Goal: Task Accomplishment & Management: Use online tool/utility

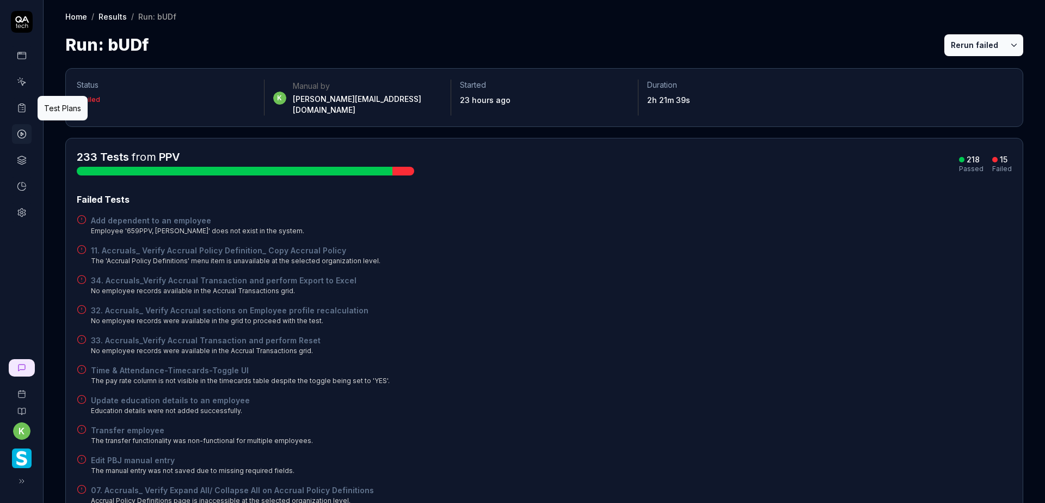
click at [23, 111] on icon at bounding box center [22, 108] width 10 height 10
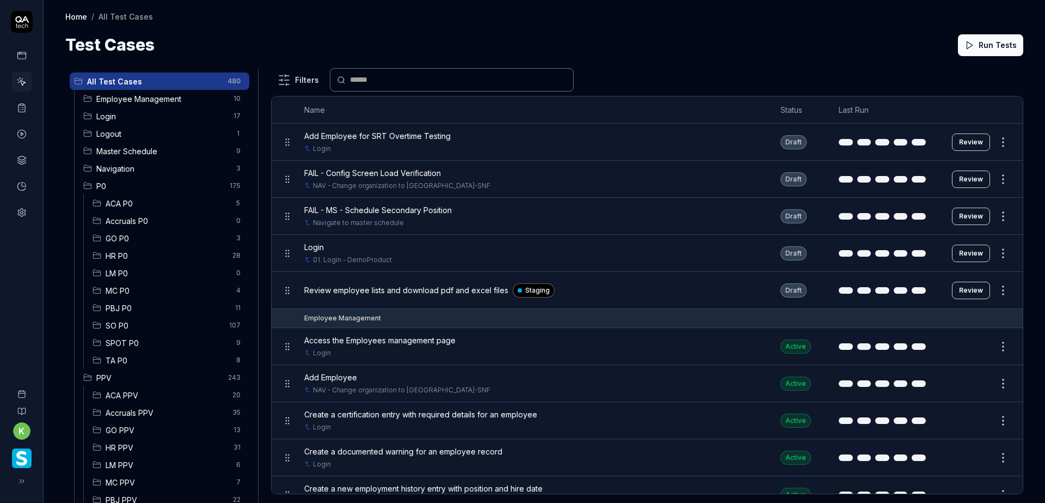
click at [23, 482] on icon at bounding box center [21, 480] width 9 height 9
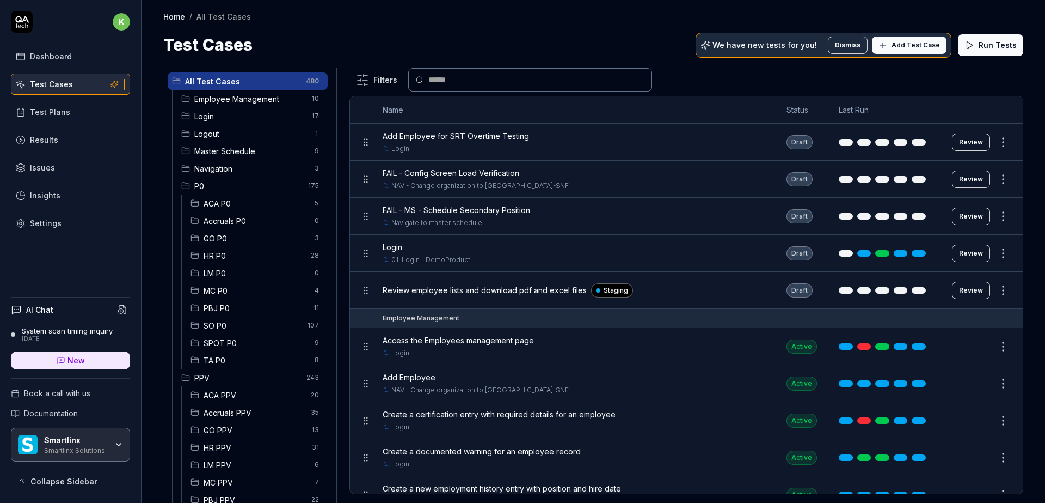
click at [469, 24] on div "Home / All Test Cases Home / All Test Cases Test Cases We have new tests for yo…" at bounding box center [594, 28] width 904 height 57
drag, startPoint x: 696, startPoint y: 21, endPoint x: 664, endPoint y: 0, distance: 38.5
click at [696, 21] on div "Home / All Test Cases" at bounding box center [593, 16] width 860 height 11
click at [93, 357] on link "New" at bounding box center [70, 360] width 119 height 18
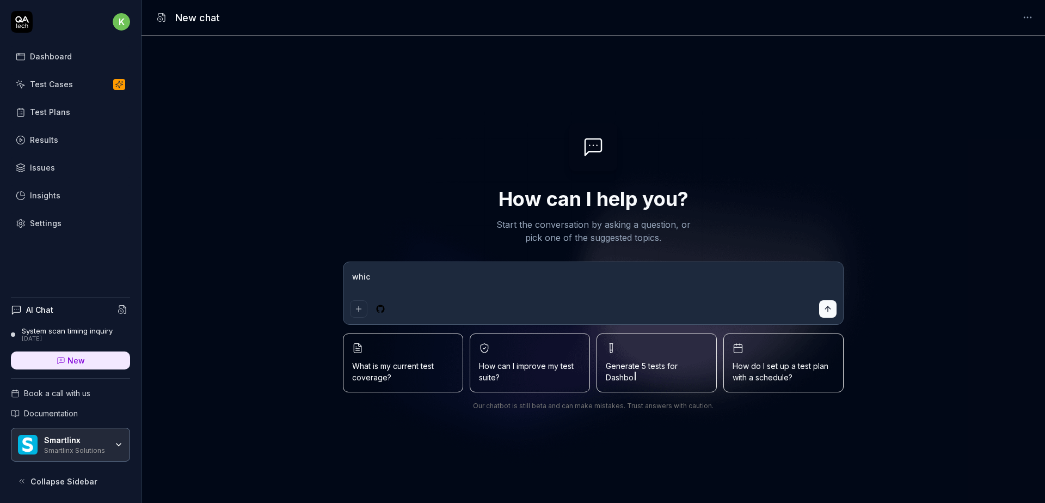
type textarea "whic"
type textarea "*"
type textarea "whic t"
type textarea "*"
type textarea "whic te"
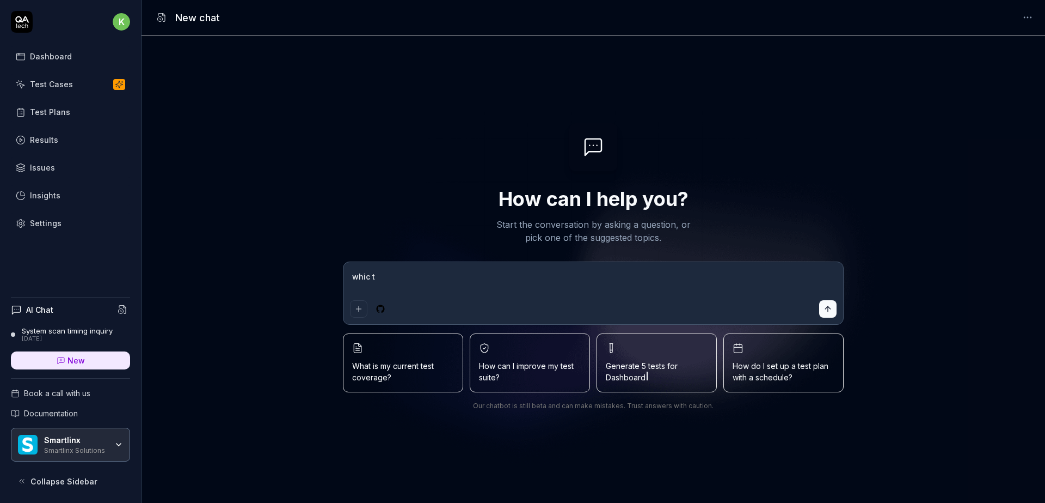
type textarea "*"
type textarea "whic tes"
type textarea "*"
type textarea "whic test"
type textarea "*"
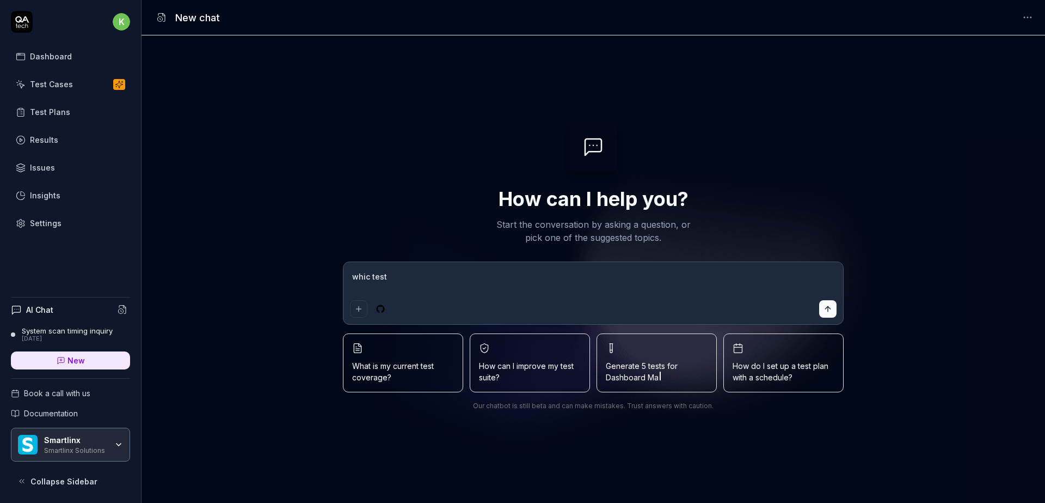
type textarea "whic tes"
type textarea "*"
type textarea "whic te"
type textarea "*"
type textarea "whic t"
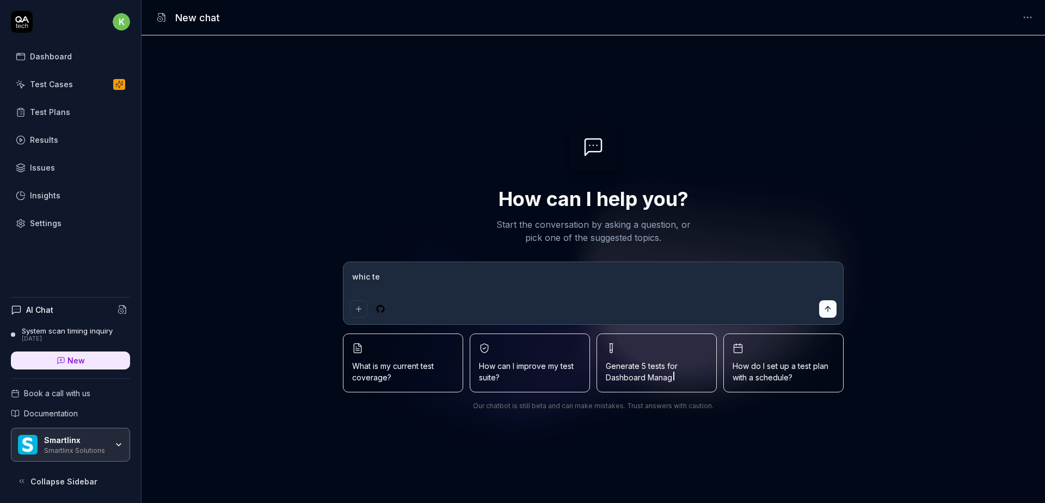
type textarea "*"
type textarea "whic"
type textarea "*"
type textarea "whic"
type textarea "*"
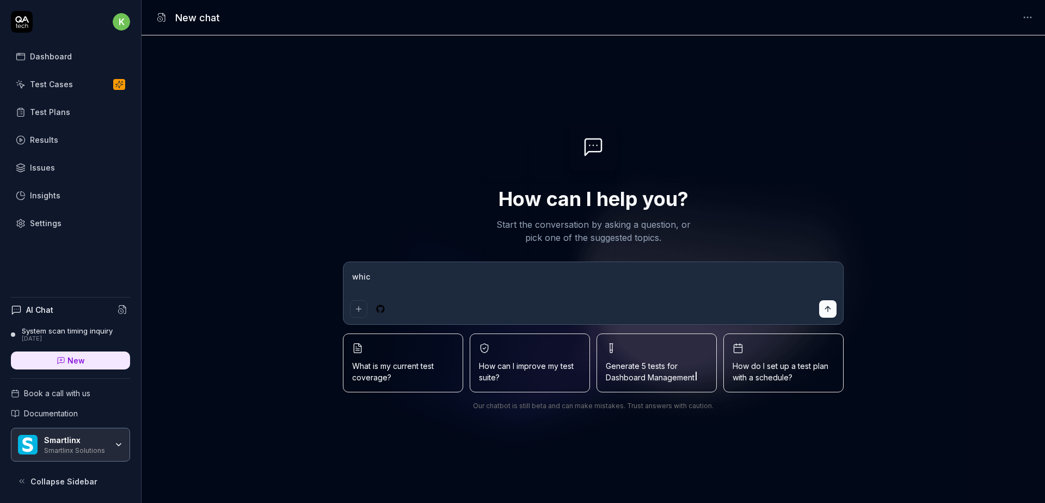
type textarea "which"
type textarea "*"
type textarea "which"
type textarea "*"
type textarea "which t"
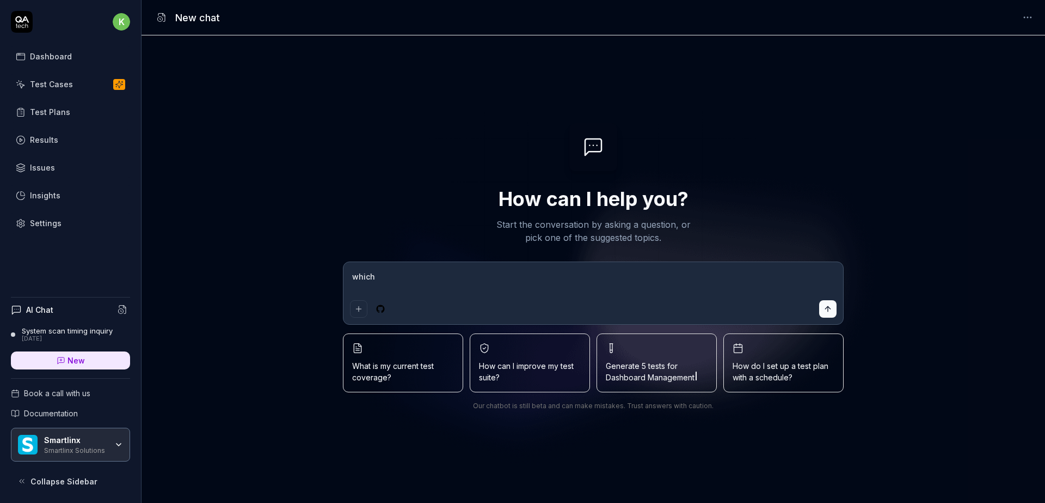
type textarea "*"
type textarea "which te"
type textarea "*"
type textarea "which tes"
type textarea "*"
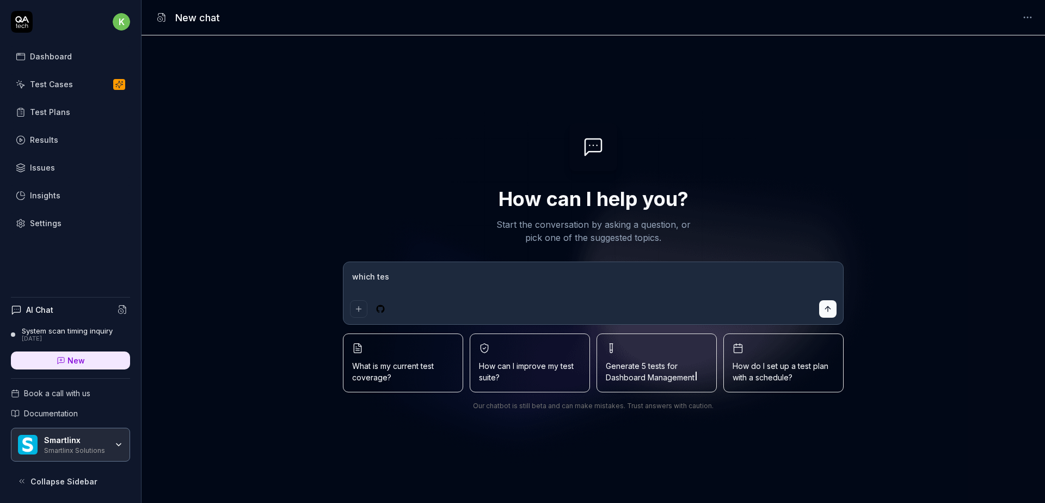
type textarea "which test"
type textarea "*"
type textarea "which test"
type textarea "*"
type textarea "which test c"
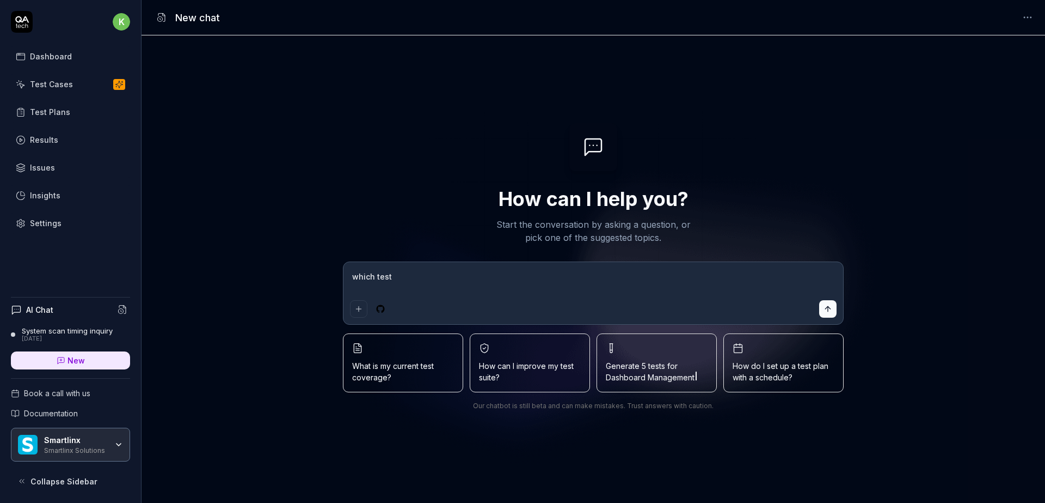
type textarea "*"
type textarea "which test ca"
type textarea "*"
type textarea "which test cas"
type textarea "*"
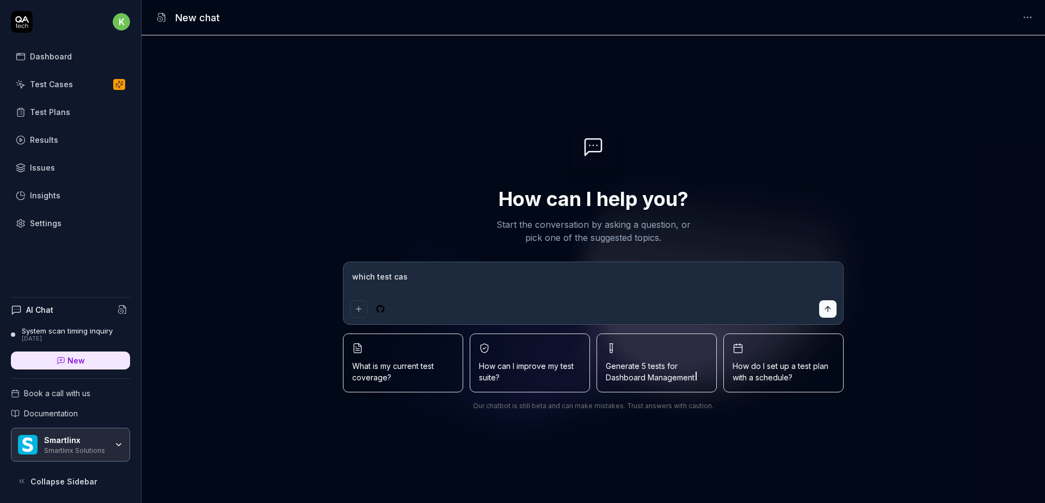
type textarea "which test case"
type textarea "*"
type textarea "which test case"
type textarea "*"
type textarea "which test case d"
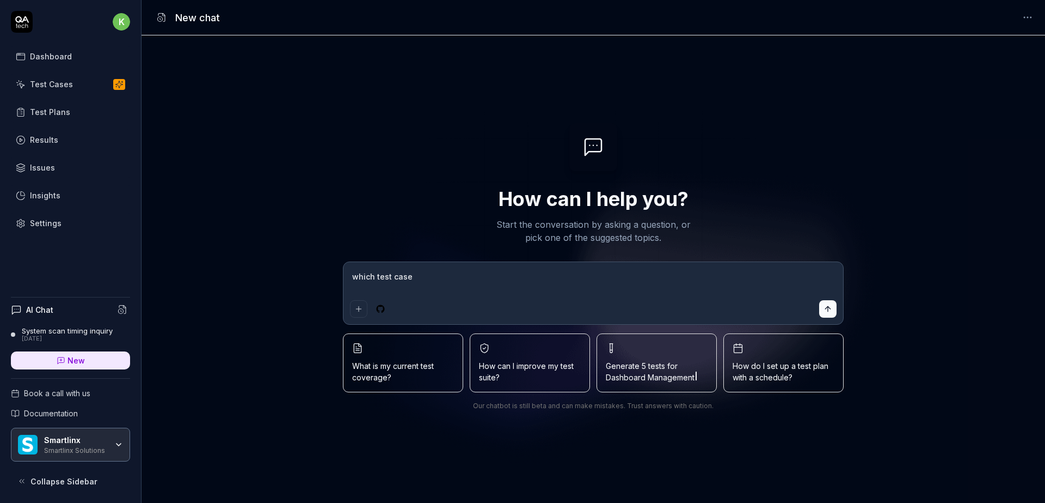
type textarea "*"
type textarea "which test case di"
type textarea "*"
type textarea "which test case dir"
type textarea "*"
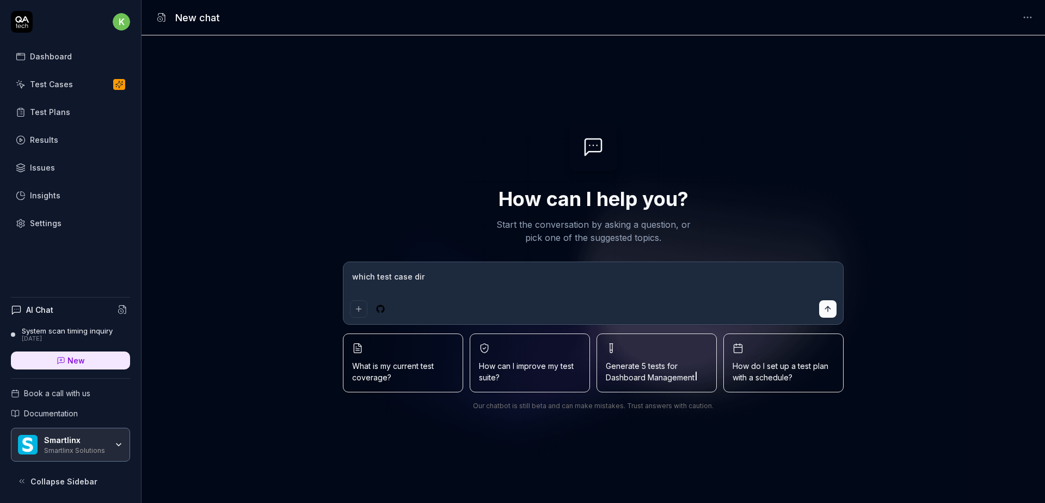
type textarea "which test case dire"
type textarea "*"
type textarea "which test case direc"
type textarea "*"
type textarea "which test case direct"
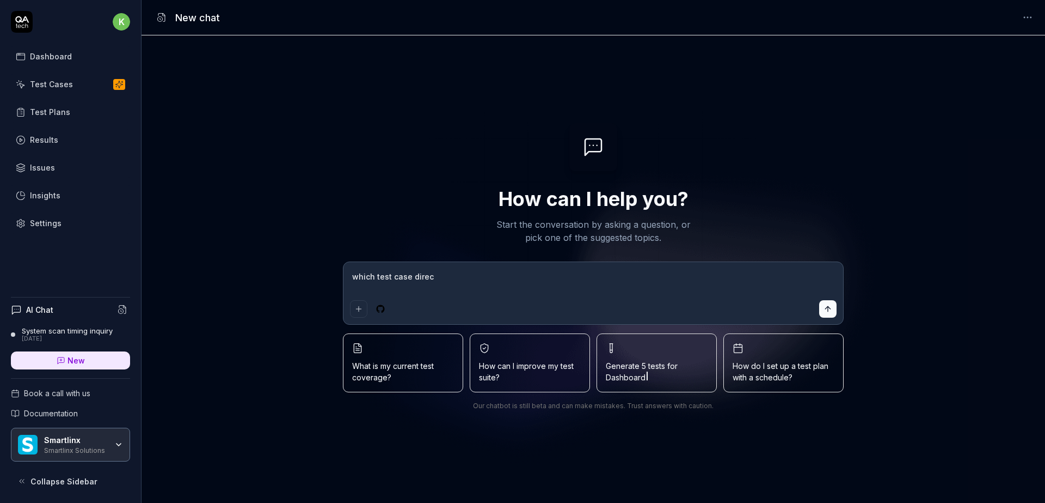
type textarea "*"
type textarea "which test case directs"
type textarea "*"
type textarea "which test case directs"
type textarea "*"
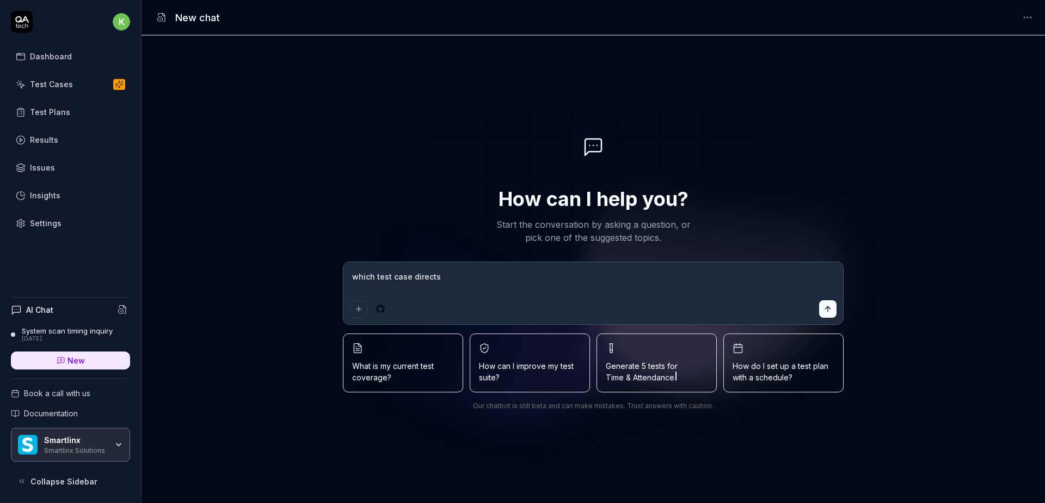
type textarea "which test case directs t"
type textarea "*"
type textarea "which test case directs th"
type textarea "*"
type textarea "which test case directs the"
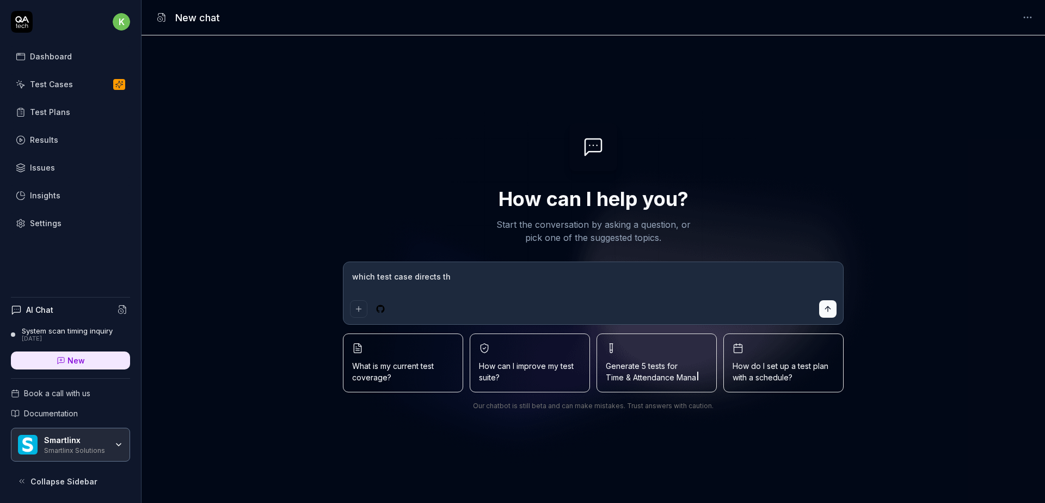
type textarea "*"
type textarea "which test case directs the"
type textarea "*"
type textarea "which test case directs the o"
type textarea "*"
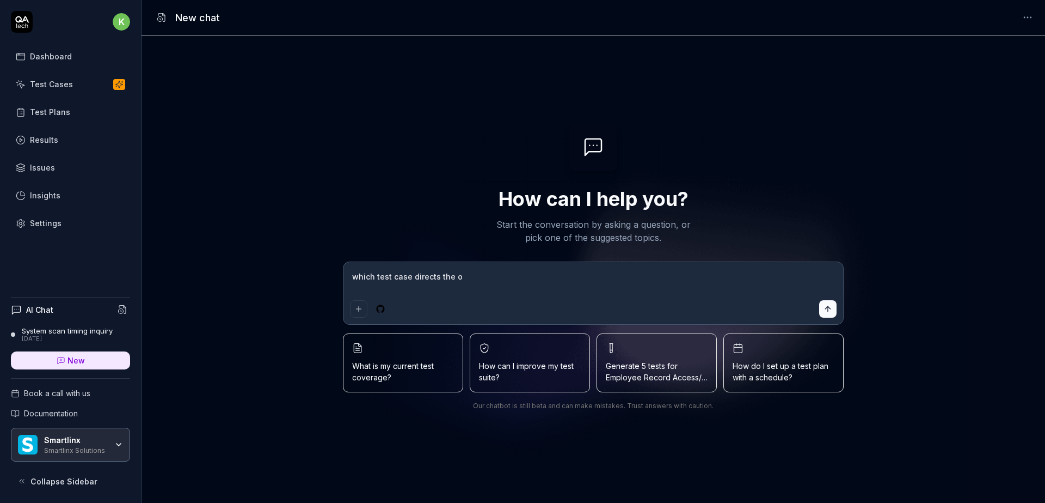
type textarea "which test case directs the or"
type textarea "*"
type textarea "which test case directs the org"
type textarea "*"
type textarea "which test case directs the orga"
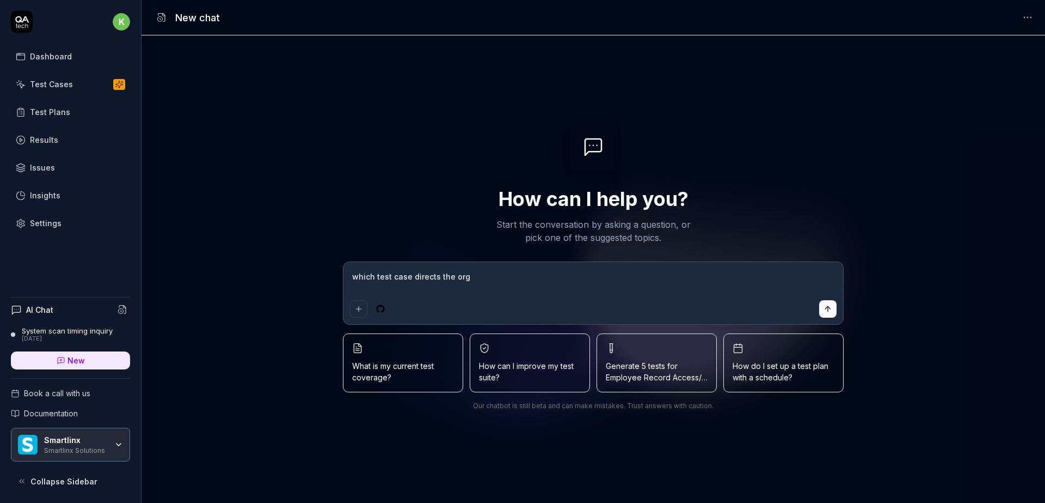
type textarea "*"
type textarea "which test case directs the organ"
type textarea "*"
type textarea "which test case directs the organi"
type textarea "*"
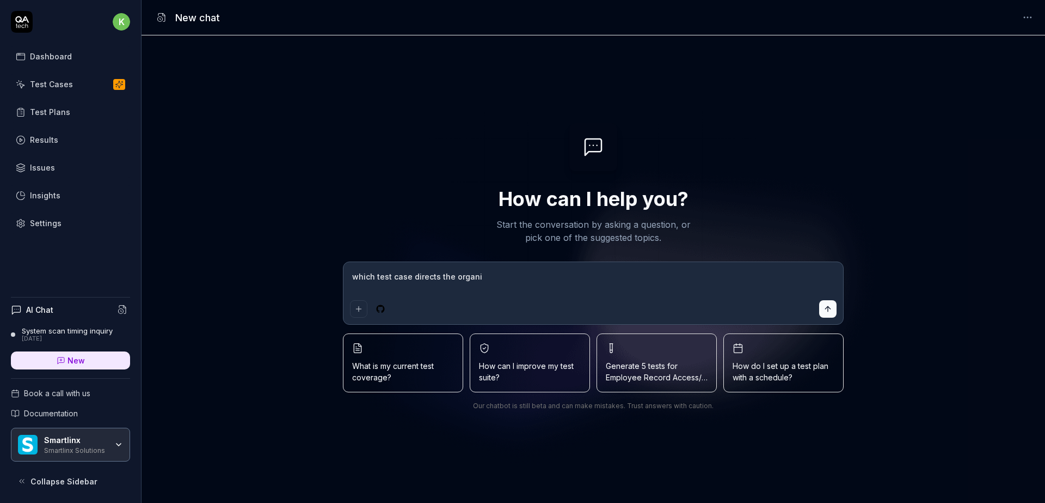
type textarea "which test case directs the organiz"
type textarea "*"
type textarea "which test case directs the organiza"
type textarea "*"
type textarea "which test case directs the organizat"
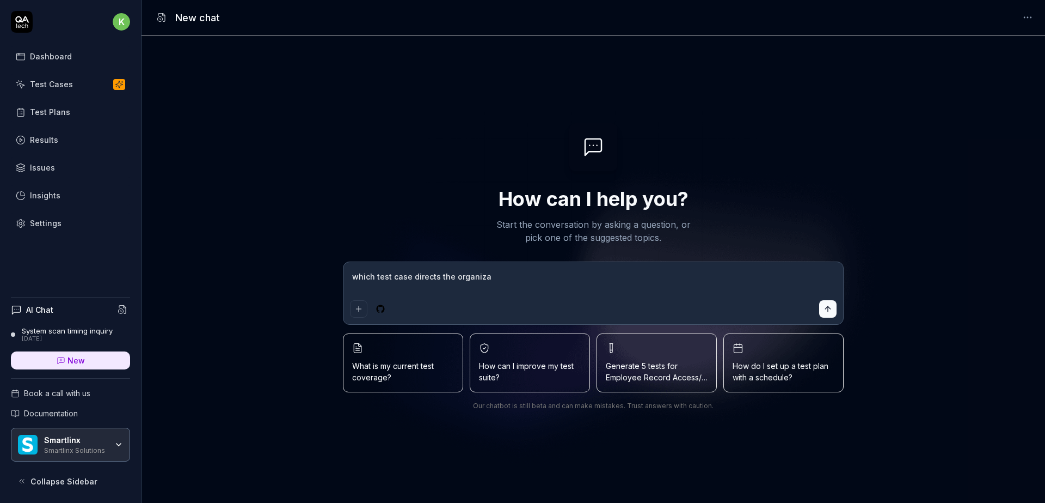
type textarea "*"
type textarea "which test case directs the organizati"
type textarea "*"
type textarea "which test case directs the organizatio"
type textarea "*"
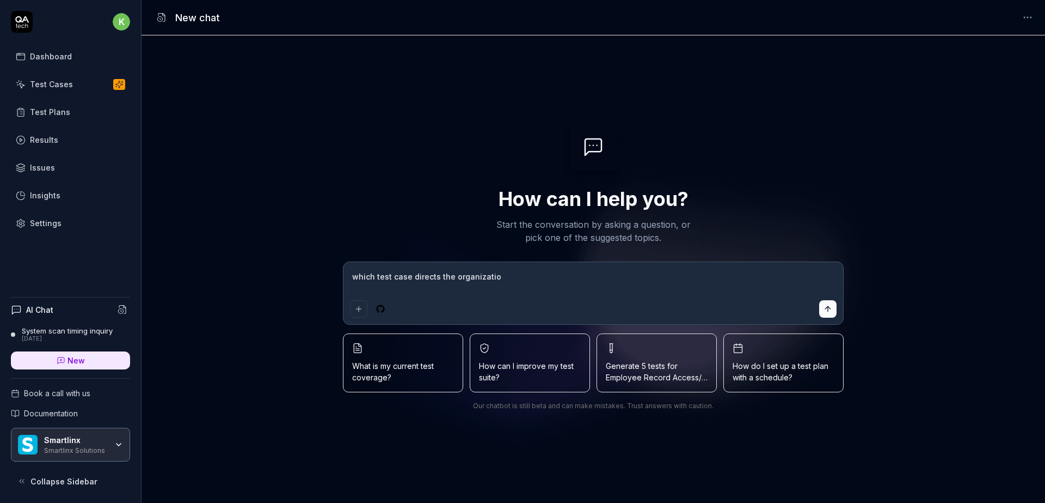
type textarea "which test case directs the organization"
type textarea "*"
type textarea "which test case directs the organization"
type textarea "*"
type textarea "which test case directs the organization l"
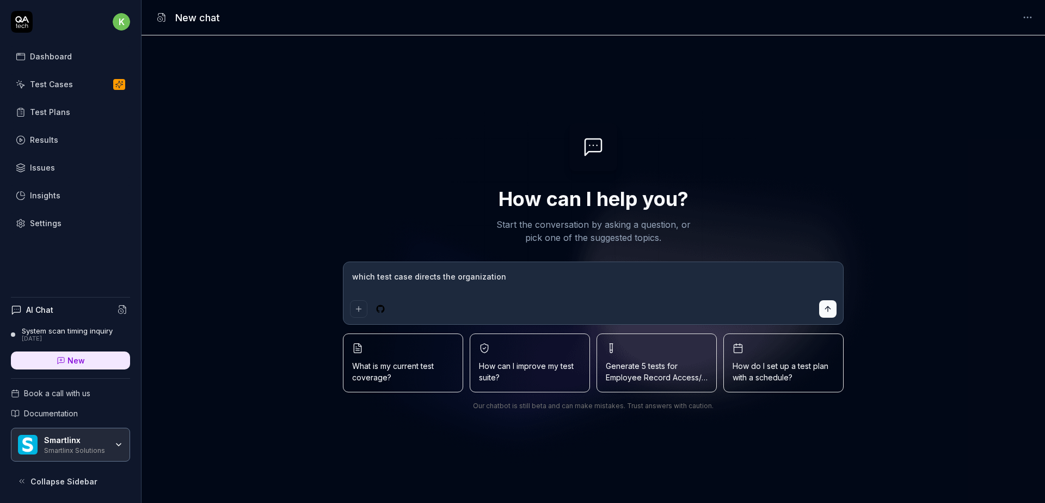
type textarea "*"
type textarea "which test case directs the organization le"
type textarea "*"
type textarea "which test case directs the organization lev"
type textarea "*"
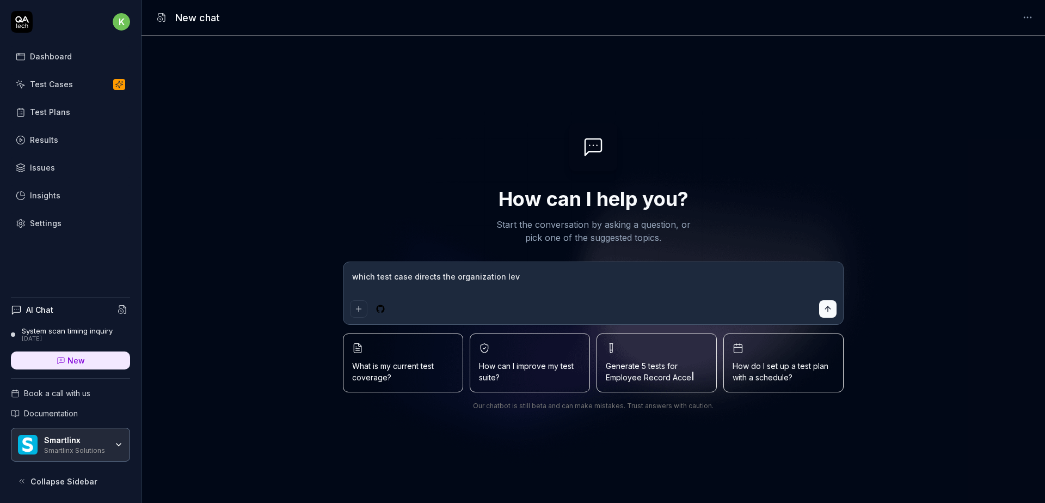
type textarea "which test case directs the organization leve"
type textarea "*"
type textarea "which test case directs the organization level"
type textarea "*"
type textarea "which test case directs the organization level"
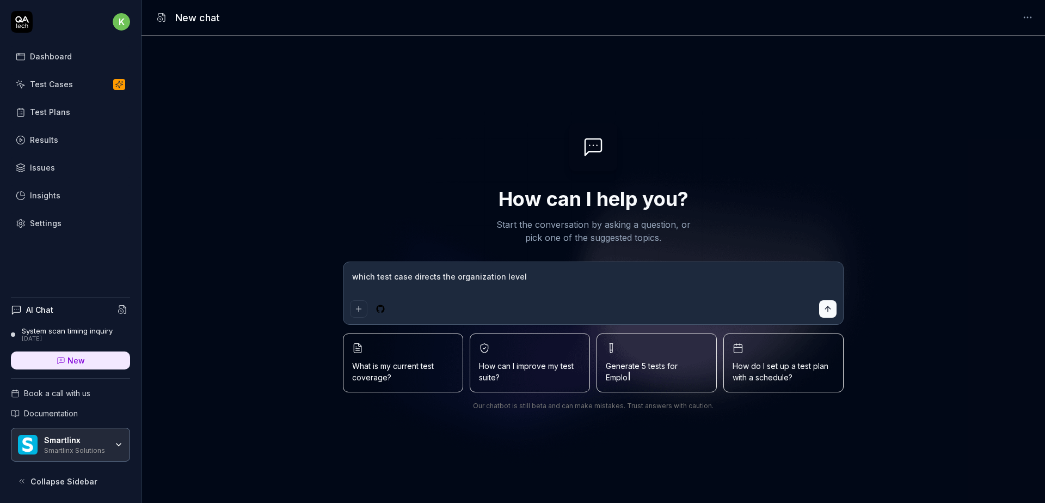
type textarea "*"
type textarea "which test case directs the organization level t"
type textarea "*"
type textarea "which test case directs the organization level to"
type textarea "*"
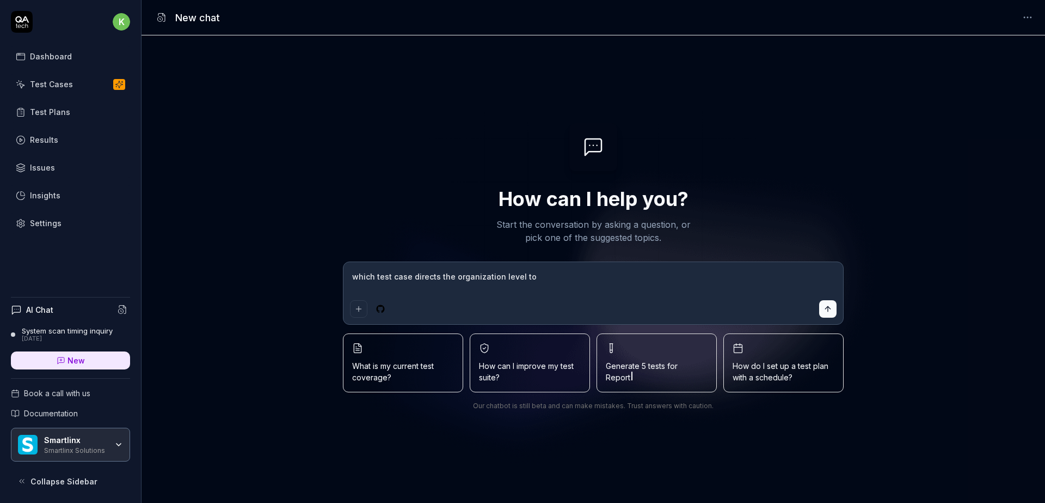
type textarea "which test case directs the organization level to"
type textarea "*"
type textarea "which test case directs the organization level to t"
type textarea "*"
type textarea "which test case directs the organization level to th"
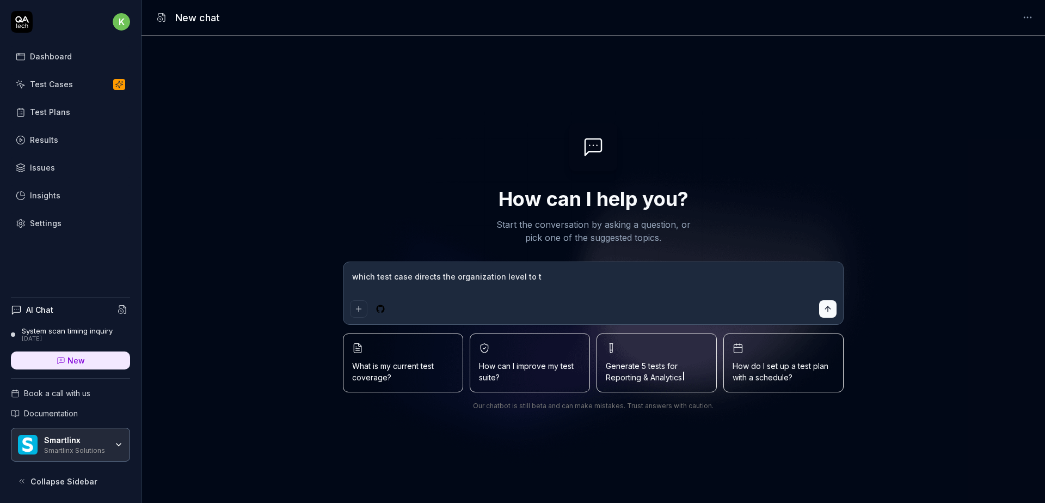
type textarea "*"
type textarea "which test case directs the organization level to the"
type textarea "*"
type textarea "which test case directs the organization level to the"
type textarea "*"
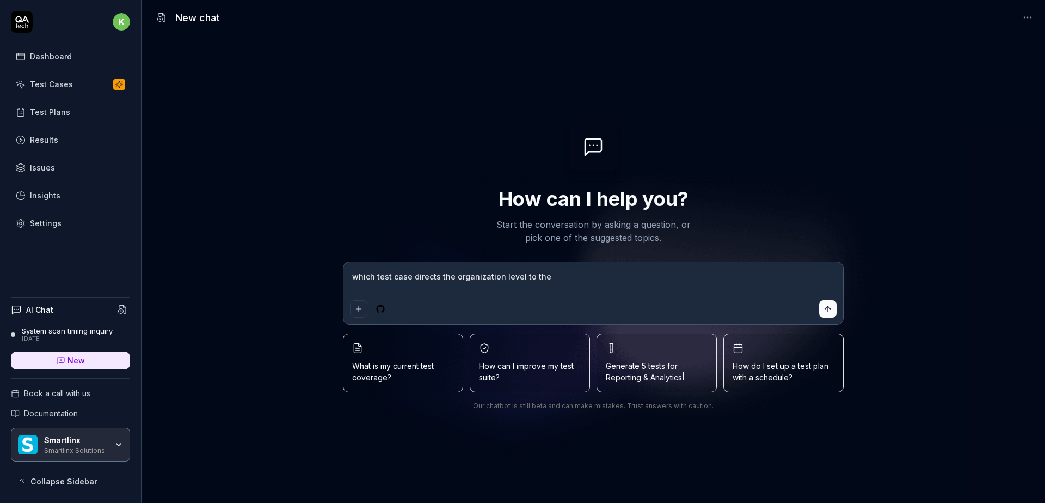
type textarea "which test case directs the organization level to the D"
type textarea "*"
type textarea "which test case directs the organization level to the DI"
type textarea "*"
type textarea "which test case directs the organization level to the DIe"
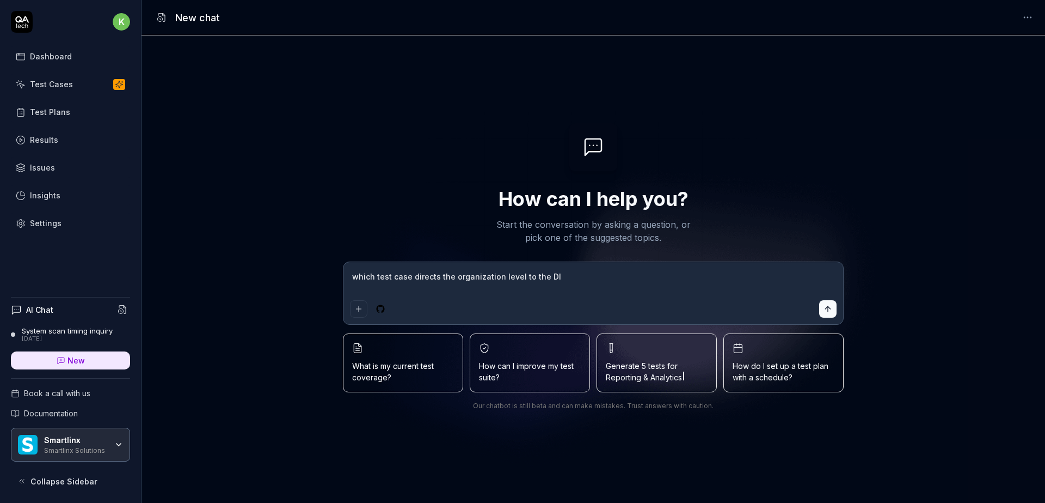
type textarea "*"
type textarea "which test case directs the organization level to the DIet"
type textarea "*"
type textarea "which test case directs the organization level to the DIetr"
type textarea "*"
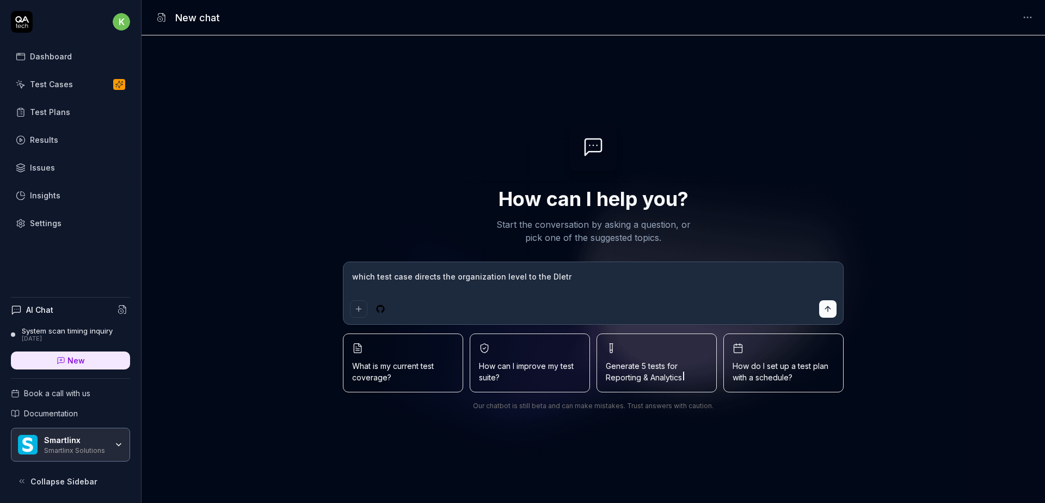
type textarea "which test case directs the organization level to the DIetry"
type textarea "*"
type textarea "which test case directs the organization level to the DIetr"
type textarea "*"
type textarea "which test case directs the organization level to the DIet"
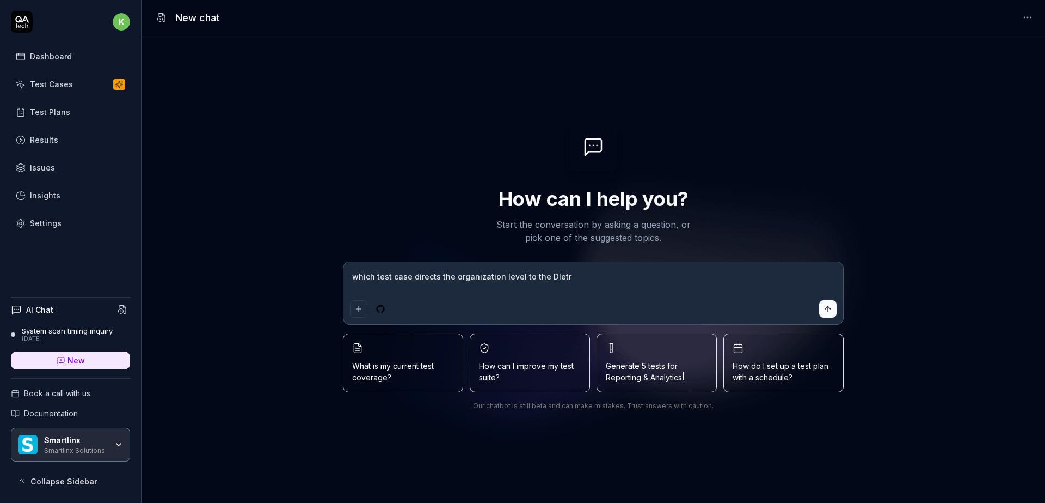
type textarea "*"
type textarea "which test case directs the organization level to the DIeta"
type textarea "*"
type textarea "which test case directs the organization level to the DIetar"
type textarea "*"
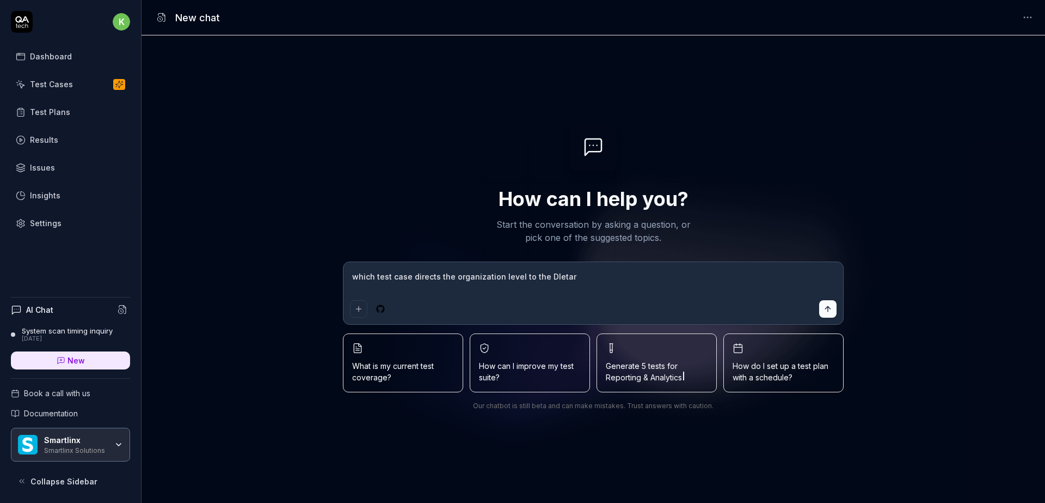
type textarea "which test case directs the organization level to the DIetary"
type textarea "*"
type textarea "which test case directs the organization level to the DIetary"
type textarea "*"
type textarea "which test case directs the organization level to the DIetary d"
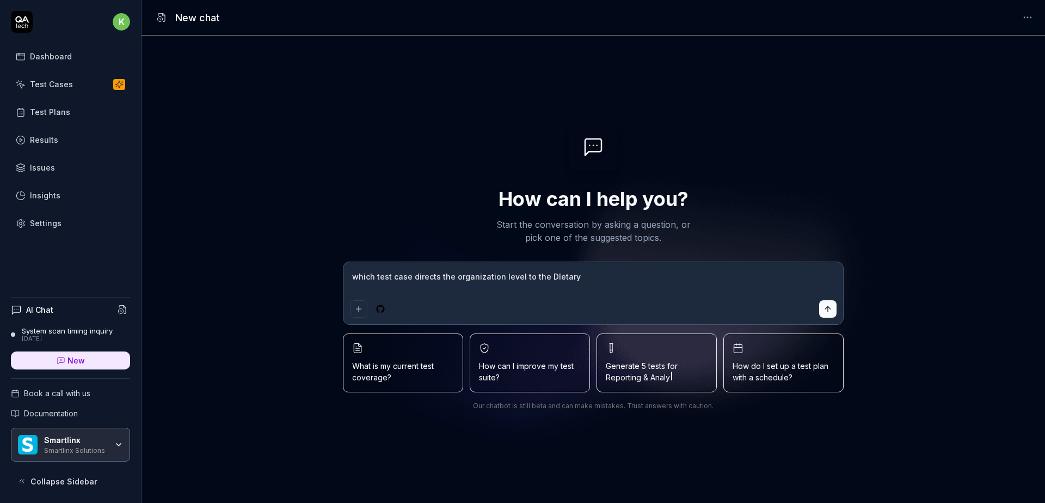
type textarea "*"
type textarea "which test case directs the organization level to the DIetary de"
type textarea "*"
type textarea "which test case directs the organization level to the DIetary dep"
type textarea "*"
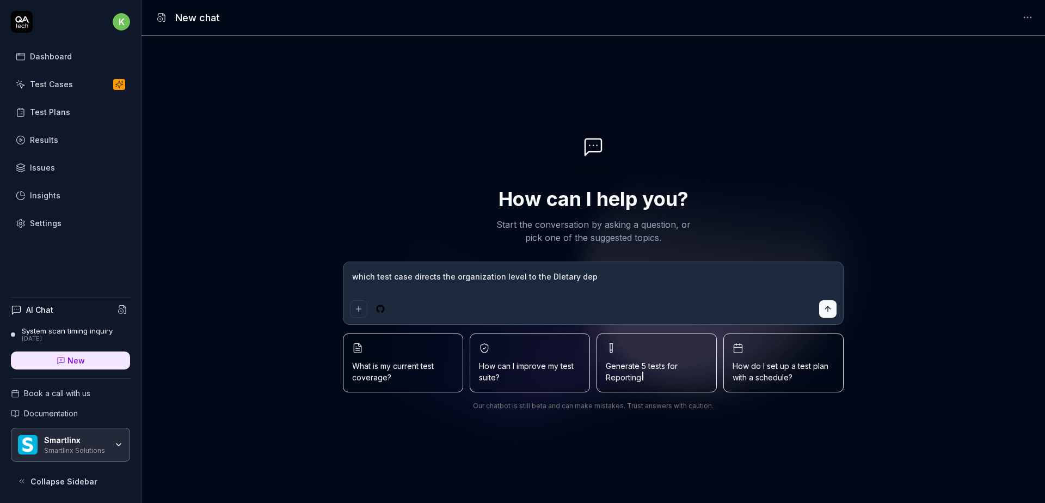
type textarea "which test case directs the organization level to the DIetary depa"
type textarea "*"
type textarea "which test case directs the organization level to the DIetary depar"
type textarea "*"
type textarea "which test case directs the organization level to the DIetary depart"
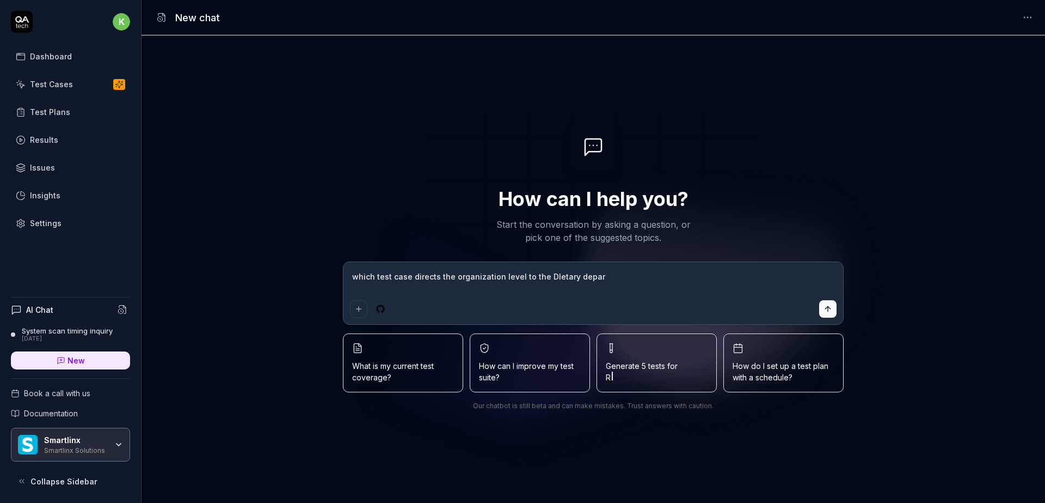
type textarea "*"
type textarea "which test case directs the organization level to the DIetary departm"
type textarea "*"
type textarea "which test case directs the organization level to the DIetary departme"
type textarea "*"
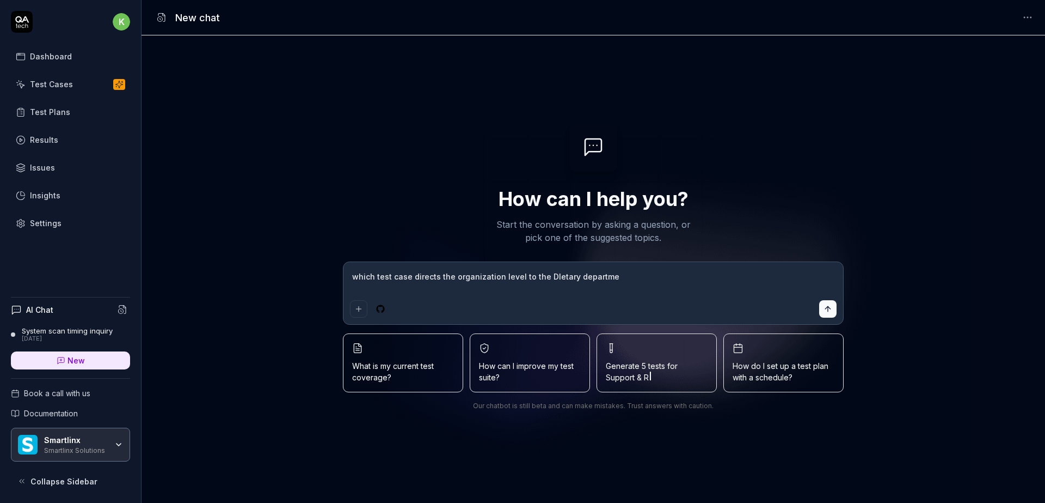
type textarea "which test case directs the organization level to the DIetary departmen"
type textarea "*"
type textarea "which test case directs the organization level to the DIetary department"
type textarea "*"
type textarea "which test case directs the organization level to the DIetary department?"
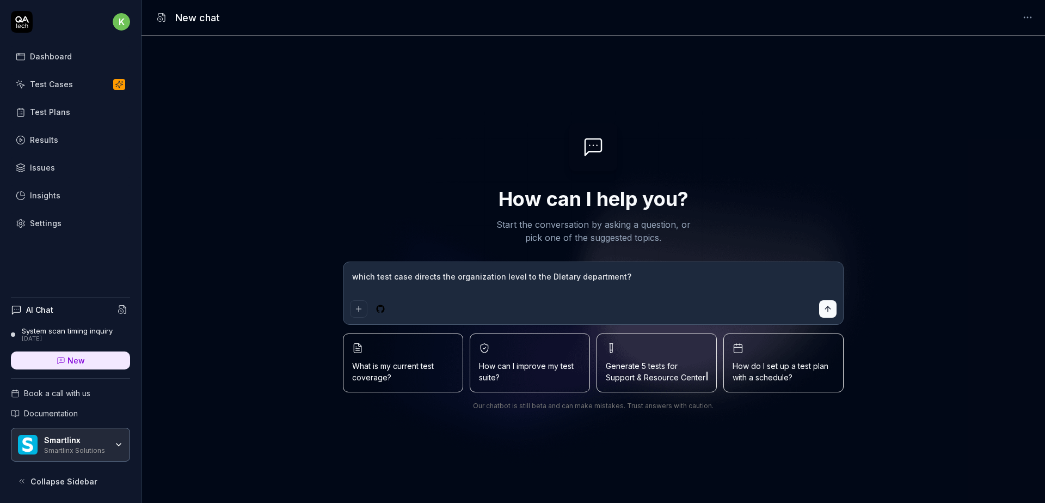
type textarea "*"
type textarea "which test case directs the organization level to the DIetary department?"
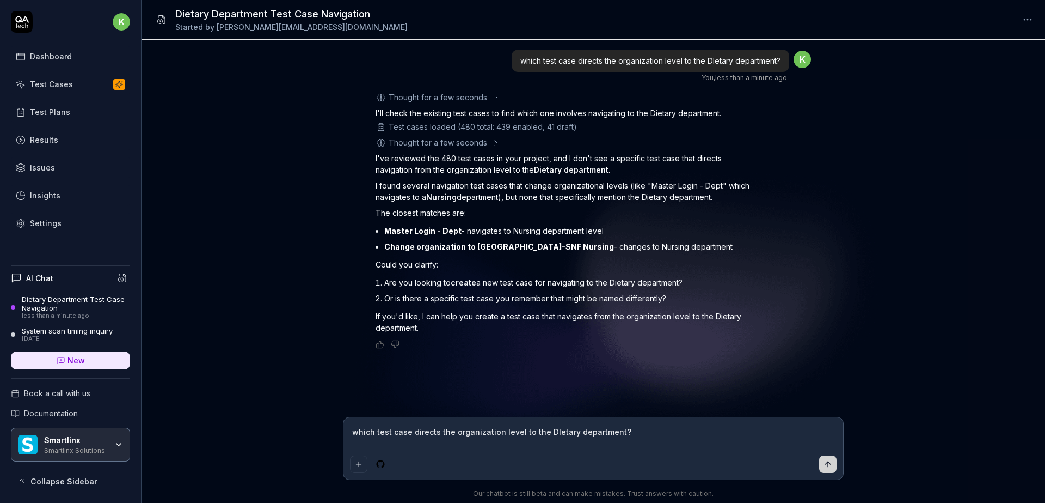
type textarea "*"
click at [550, 434] on textarea "which test case directs the organization level to the DIetary department?" at bounding box center [593, 437] width 487 height 27
type textarea "d"
type textarea "*"
type textarea "do"
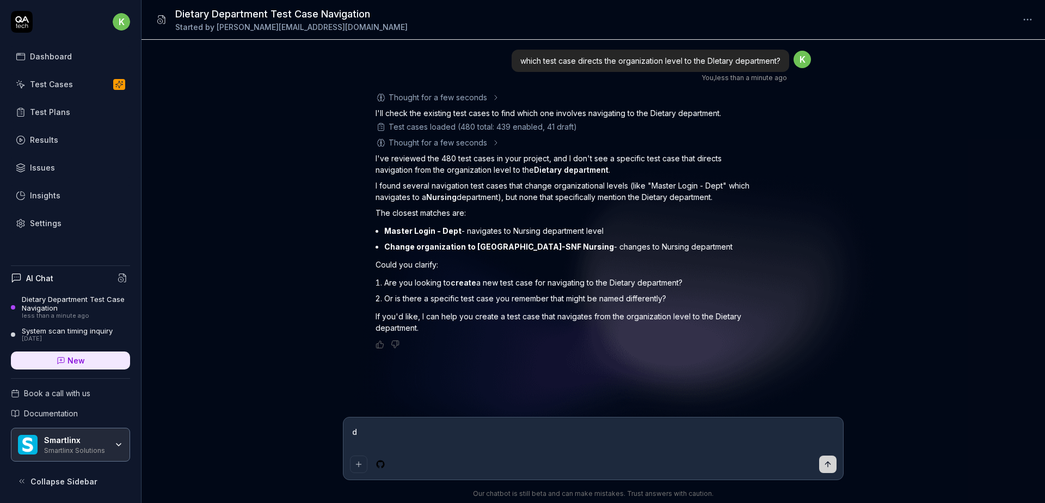
type textarea "*"
type textarea "doe"
type textarea "*"
type textarea "does"
type textarea "*"
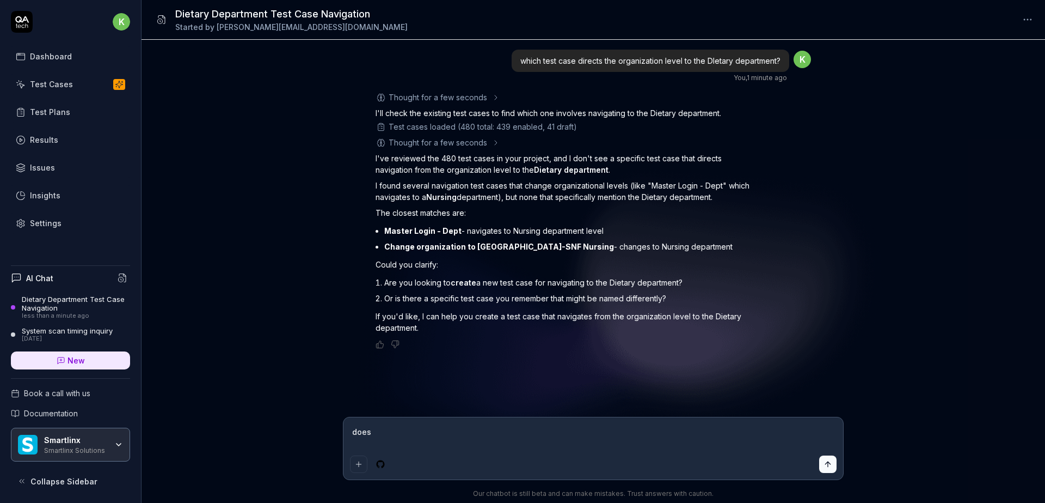
type textarea "does"
type textarea "*"
type textarea "does a"
type textarea "*"
type textarea "does an"
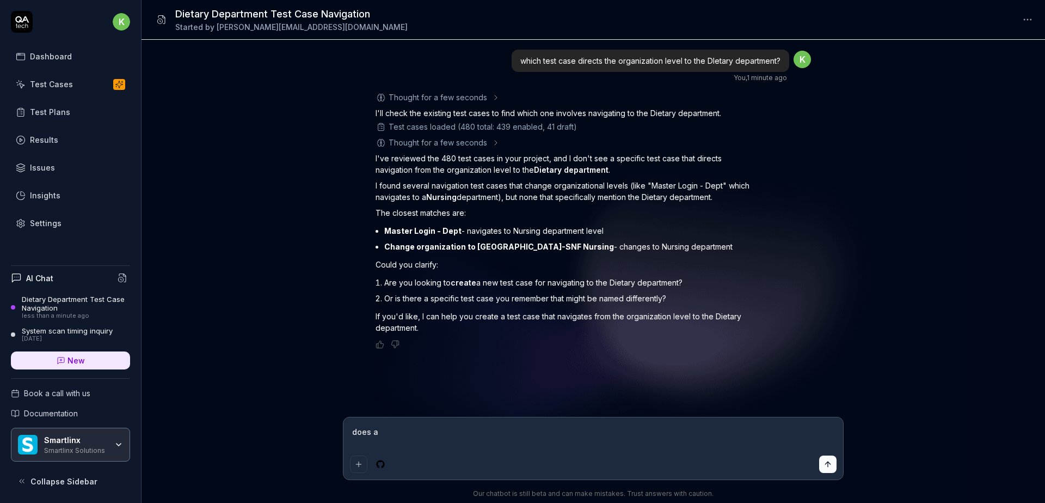
type textarea "*"
type textarea "does any"
type textarea "*"
type textarea "does any"
type textarea "*"
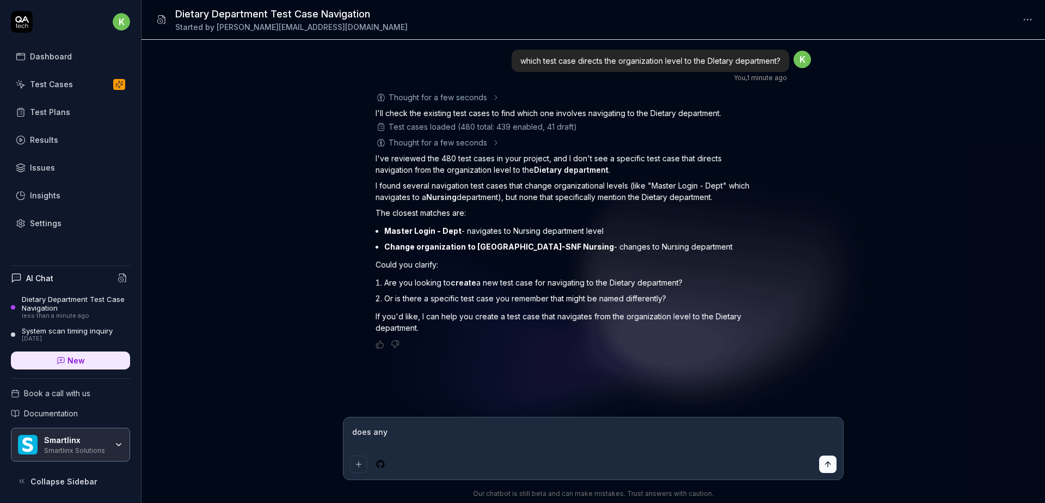
type textarea "does any t"
type textarea "*"
type textarea "does any te"
type textarea "*"
type textarea "does any tes"
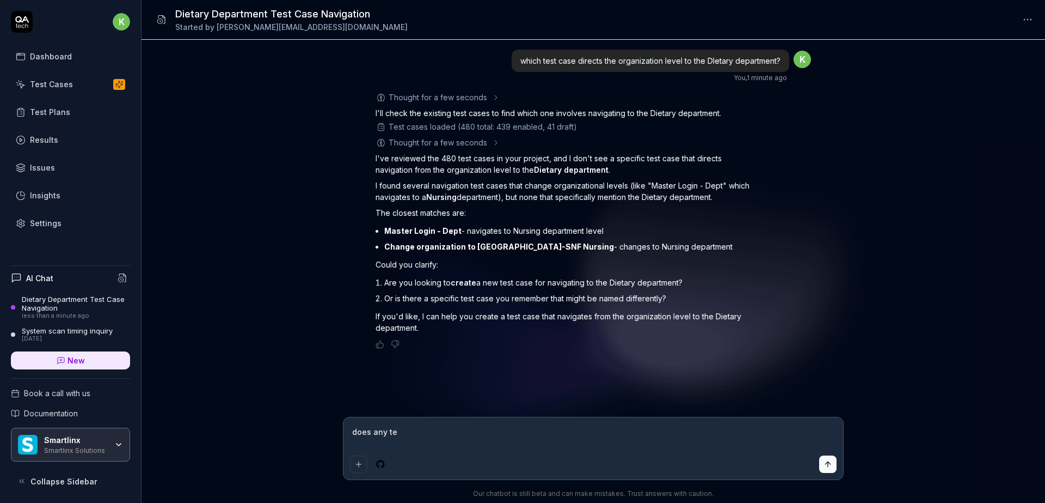
type textarea "*"
type textarea "does any test"
type textarea "*"
type textarea "does any test"
type textarea "*"
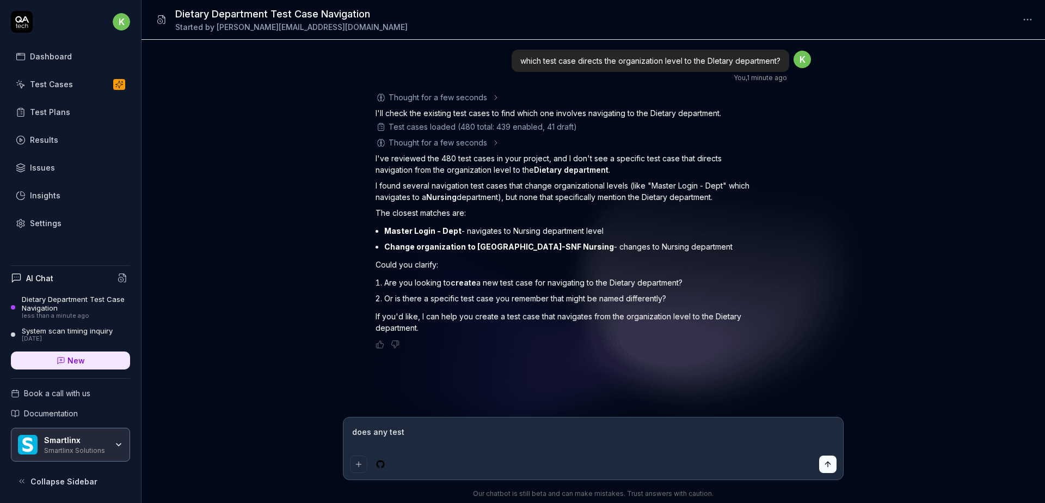
type textarea "does any test c"
type textarea "*"
type textarea "does any test ca"
type textarea "*"
click at [534, 428] on textarea at bounding box center [593, 437] width 487 height 27
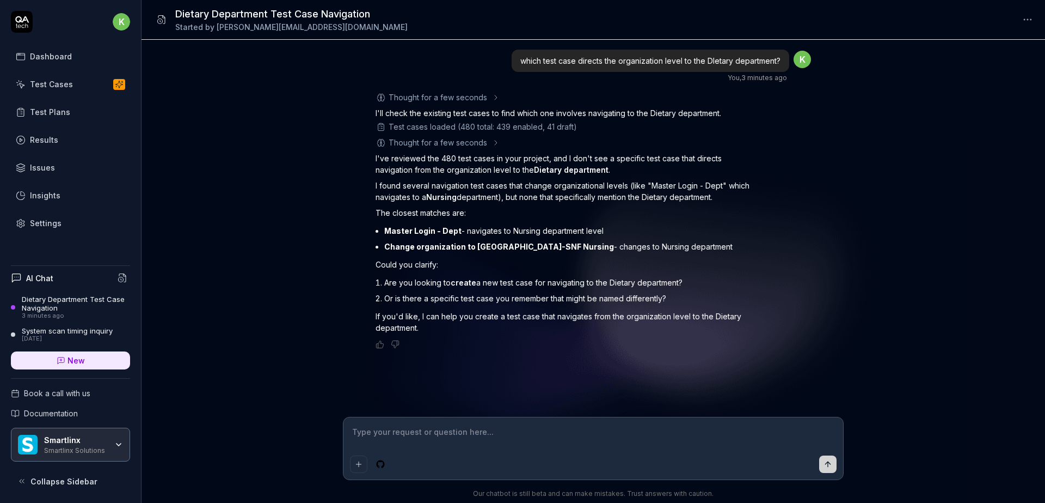
click at [428, 438] on textarea at bounding box center [593, 437] width 487 height 27
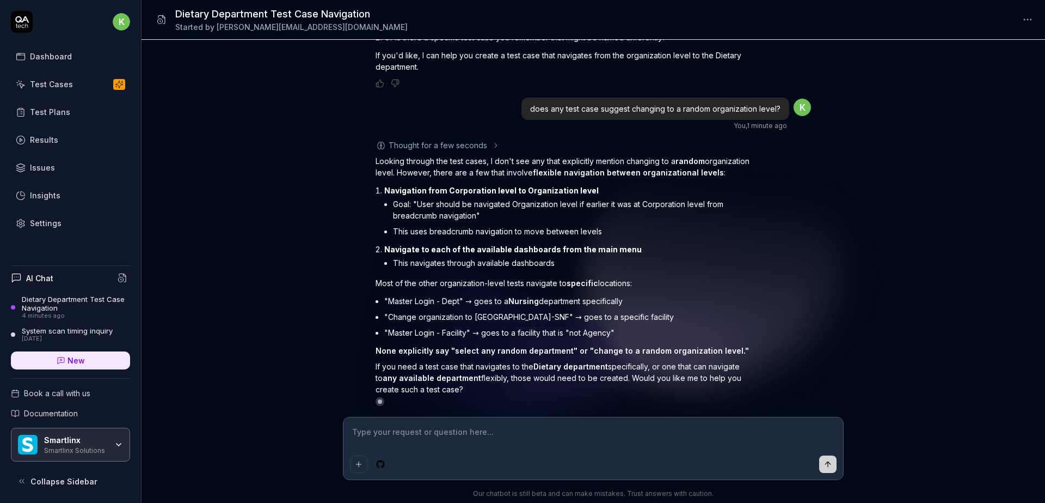
scroll to position [265, 0]
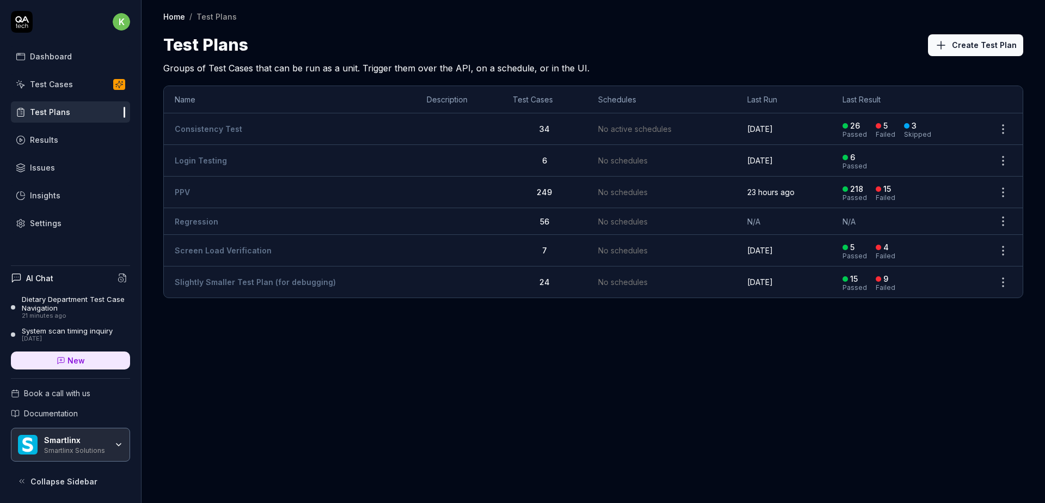
click at [189, 192] on link "PPV" at bounding box center [182, 191] width 15 height 9
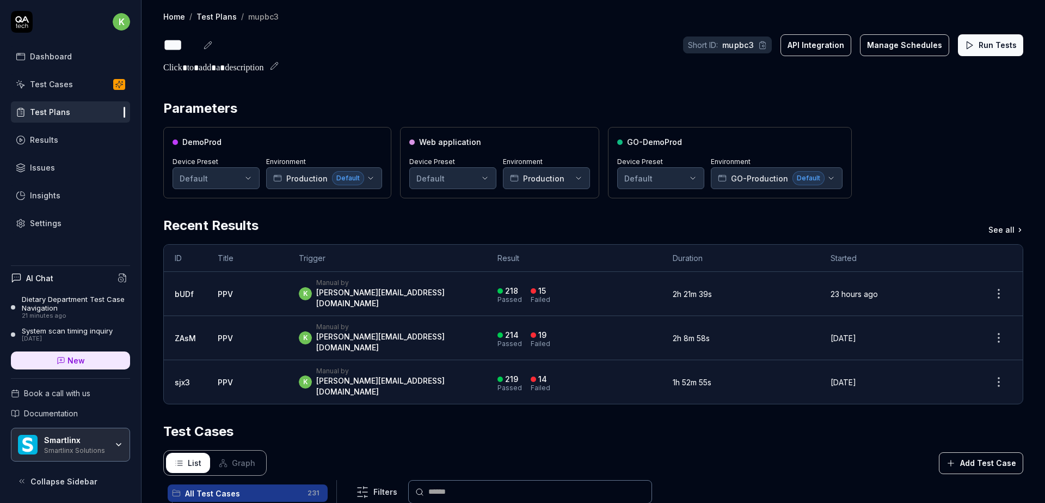
click at [962, 39] on button "Run Tests" at bounding box center [990, 45] width 65 height 22
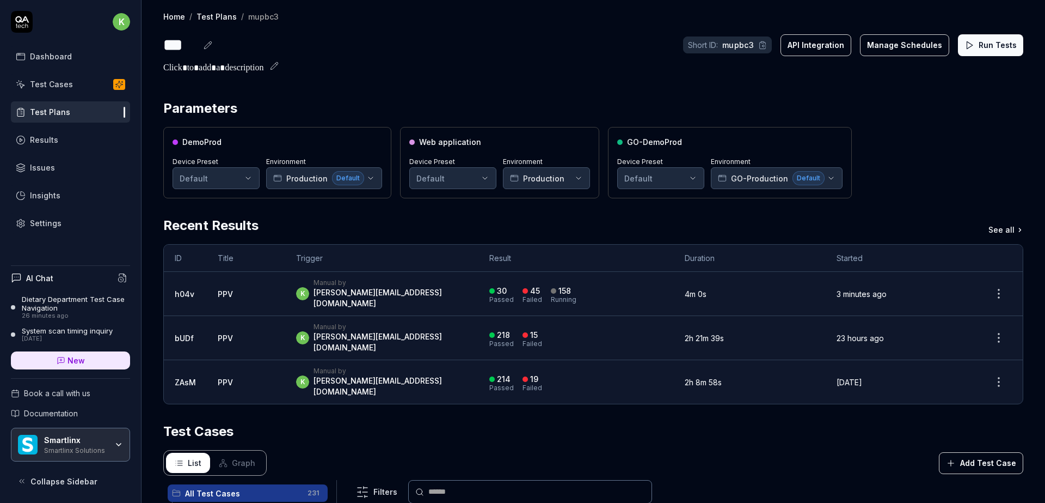
click at [628, 285] on div "30 Passed 45 Failed 158 Running" at bounding box center [576, 294] width 174 height 18
